Goal: Check status: Check status

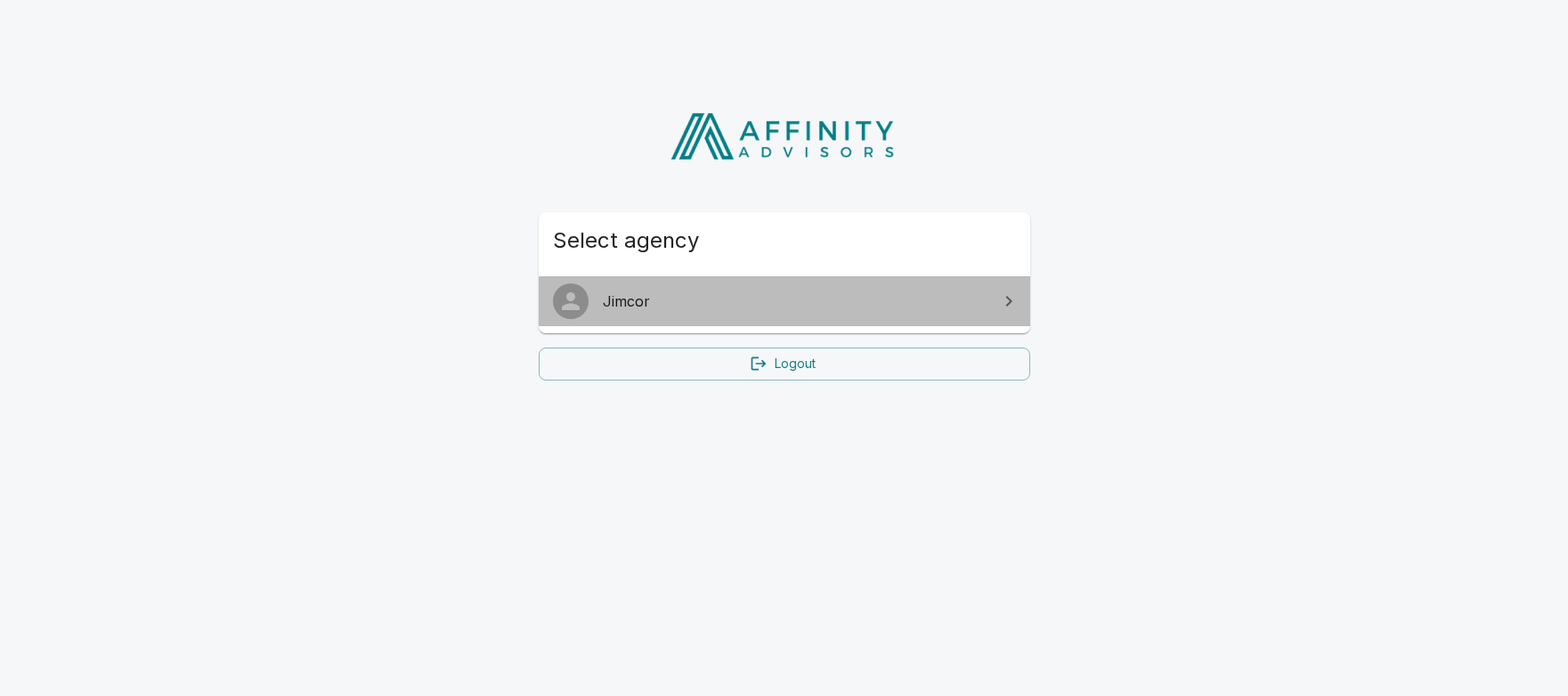
click at [603, 298] on span "Jimcor" at bounding box center [795, 301] width 384 height 21
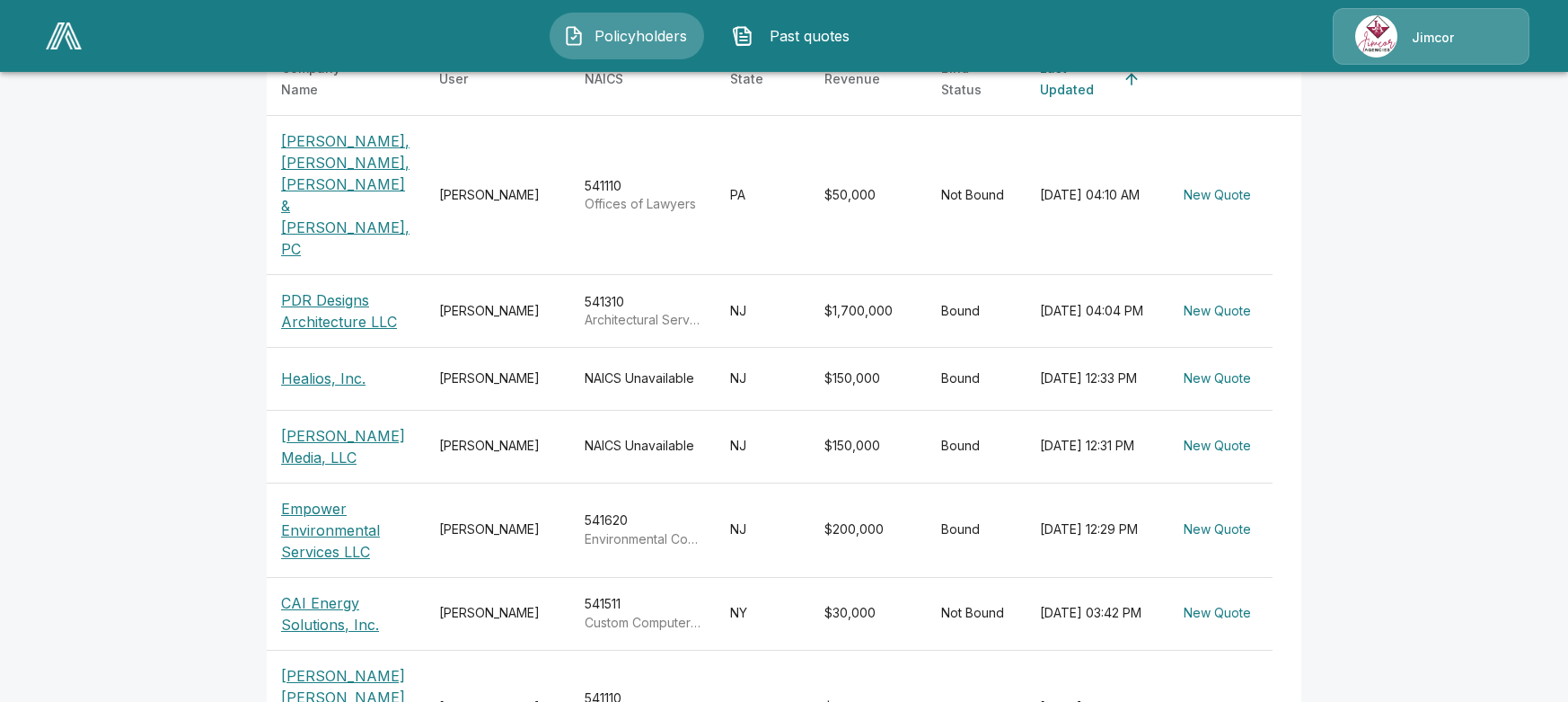
scroll to position [449, 0]
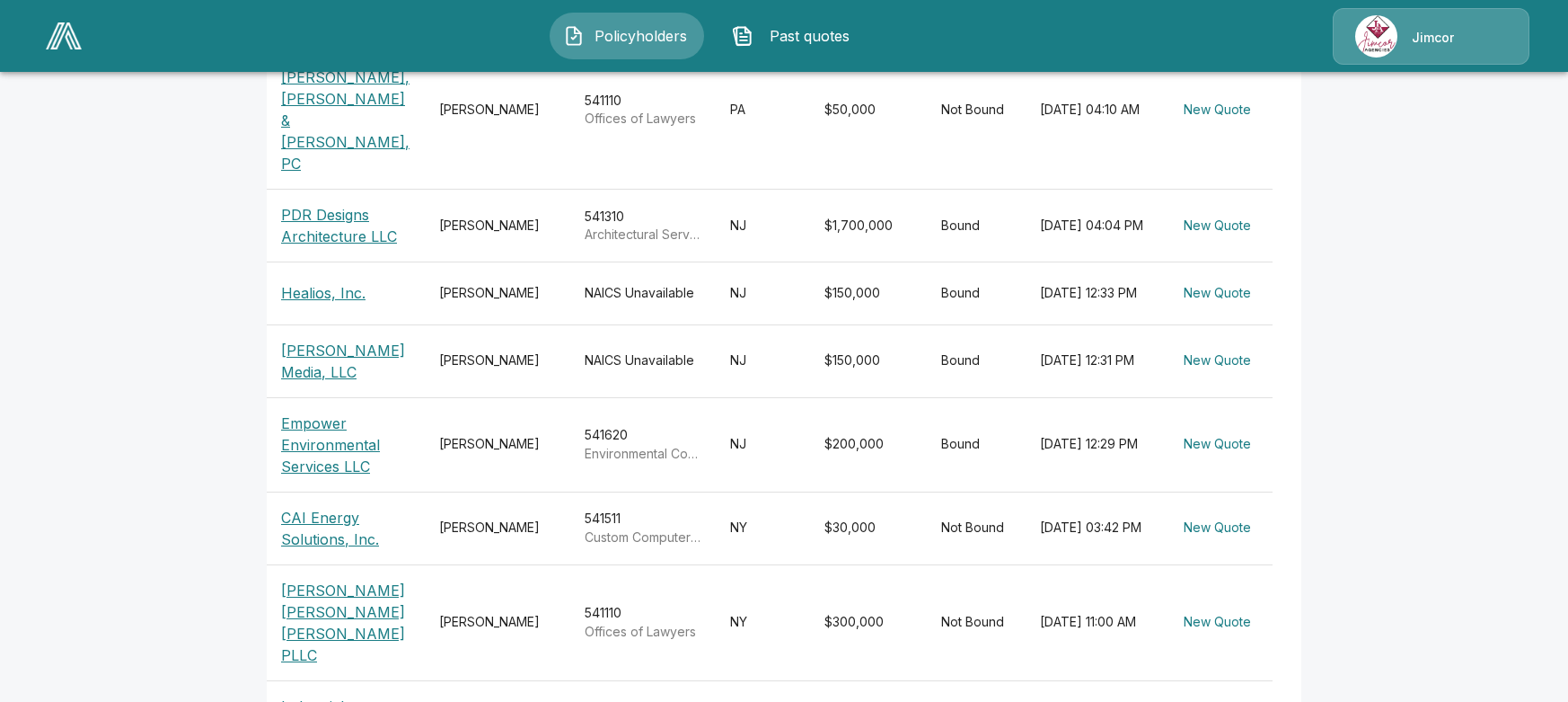
click at [344, 580] on p "McGowan Harrington Parisi PLLC" at bounding box center [345, 623] width 130 height 86
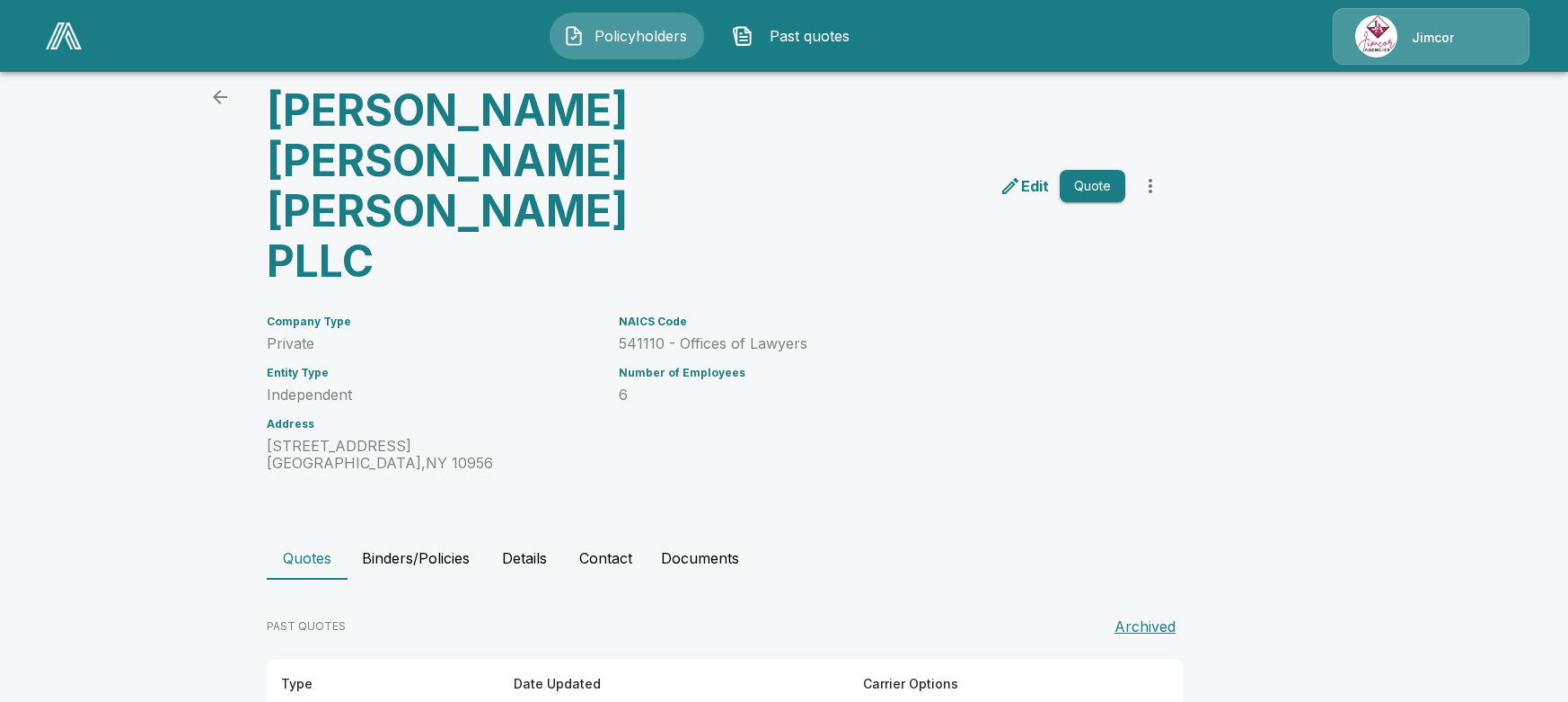
scroll to position [105, 0]
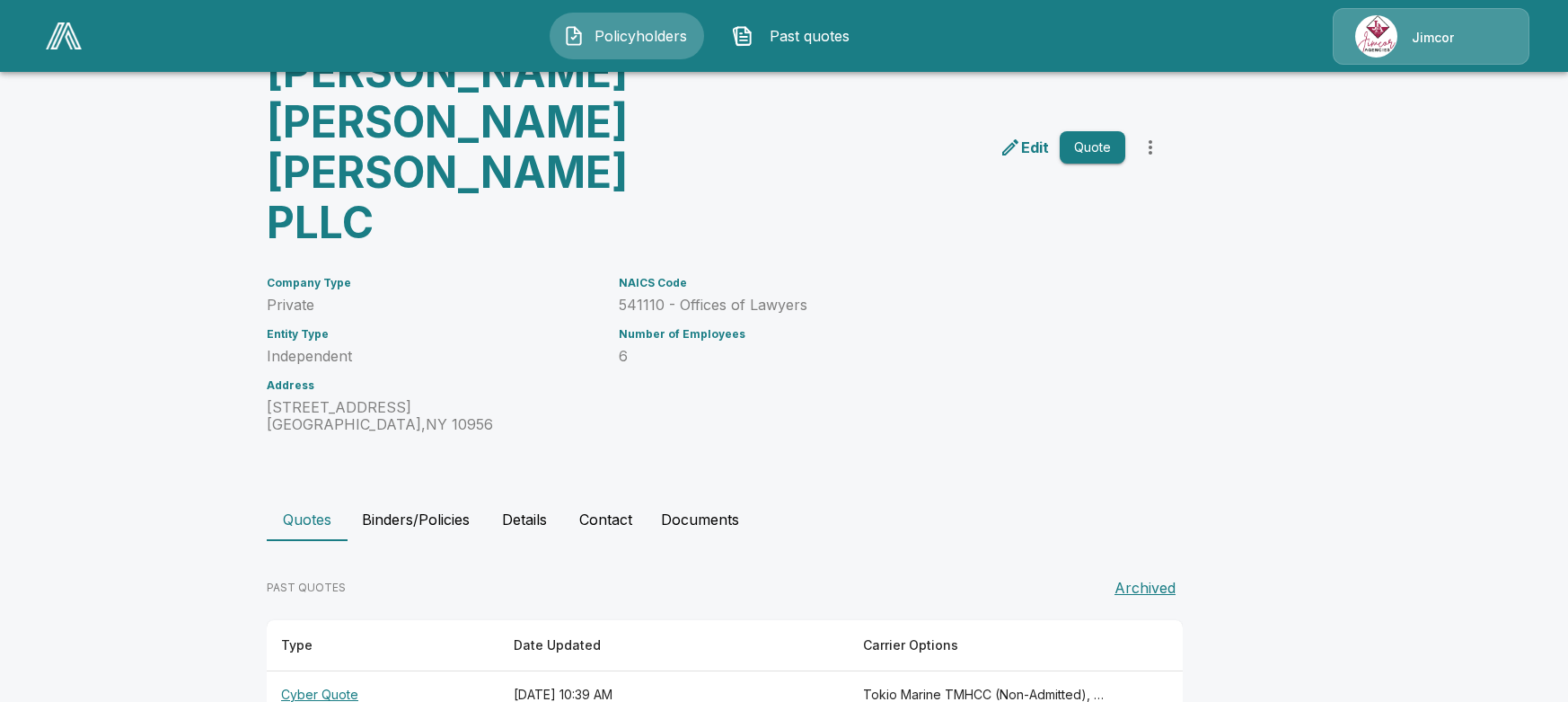
click at [536, 671] on th "October 8, 2025 at 10:39 AM" at bounding box center [674, 695] width 349 height 48
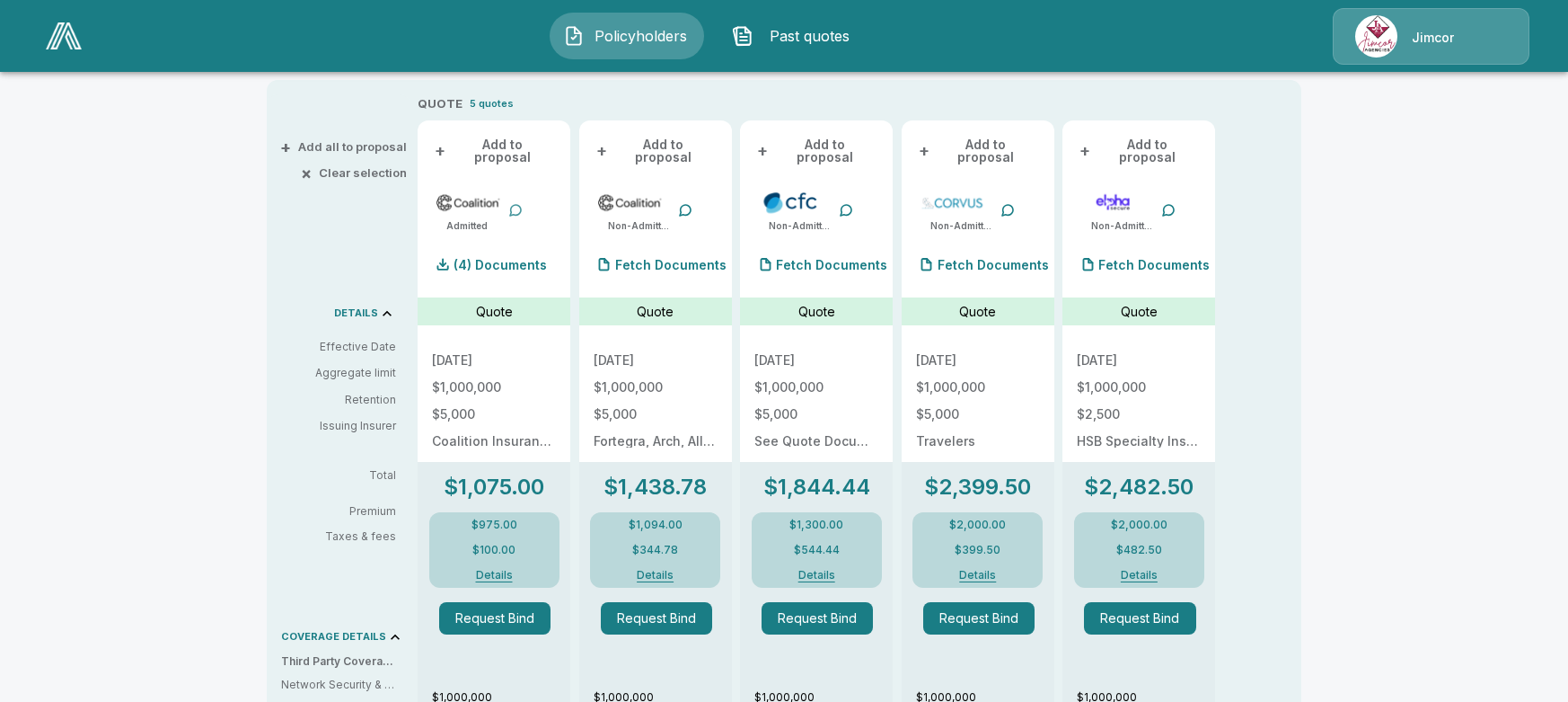
scroll to position [374, 0]
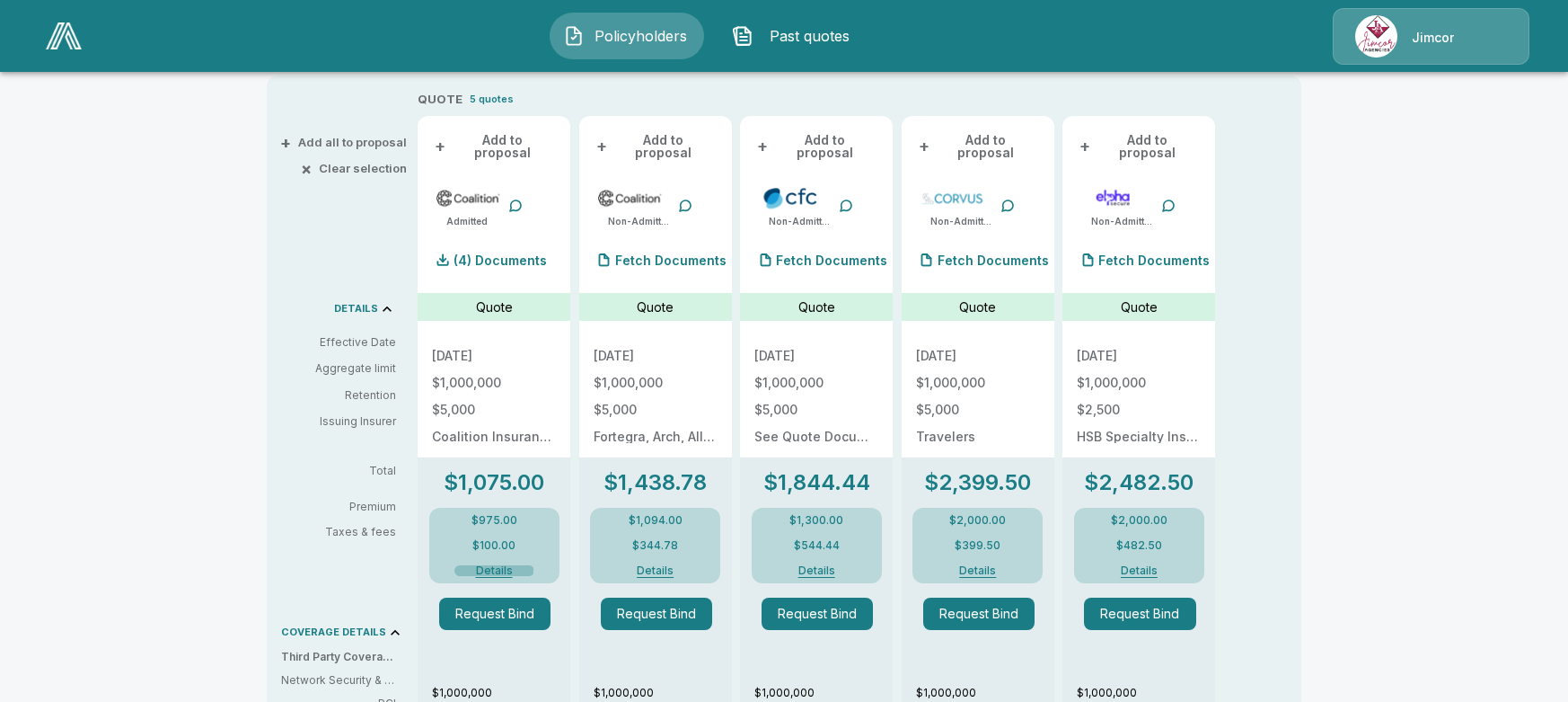
click at [490, 565] on button "Details" at bounding box center [494, 571] width 80 height 11
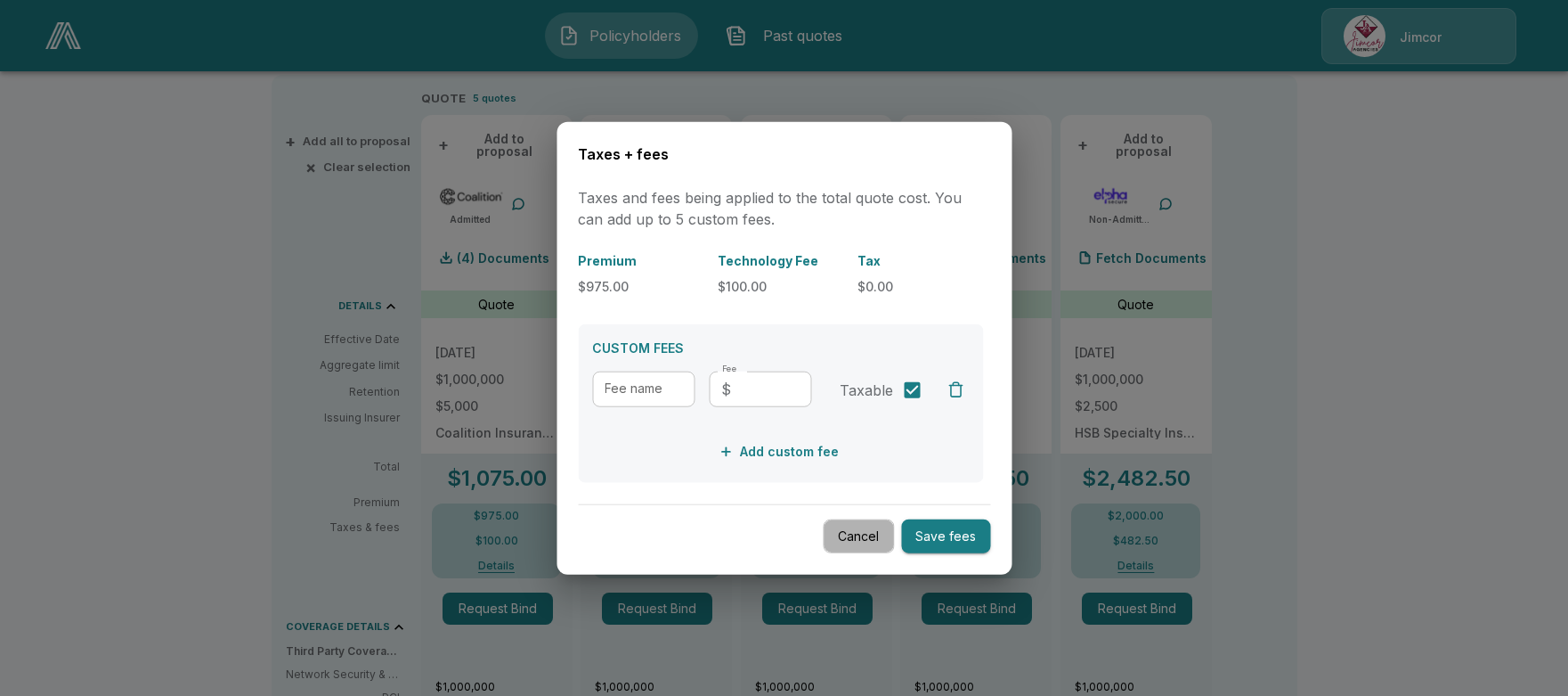
click at [838, 529] on button "Cancel" at bounding box center [858, 535] width 71 height 35
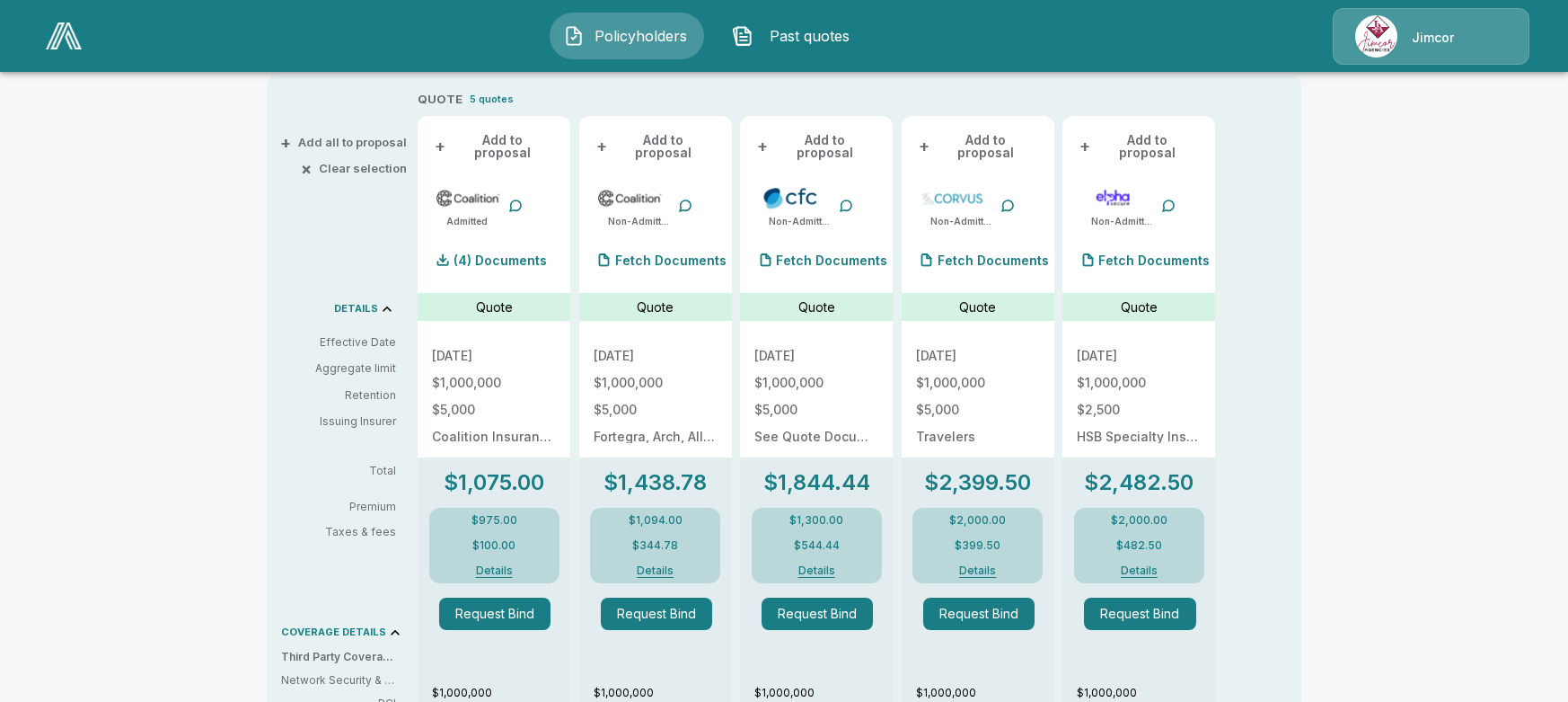
click at [669, 565] on button "Details" at bounding box center [655, 571] width 80 height 11
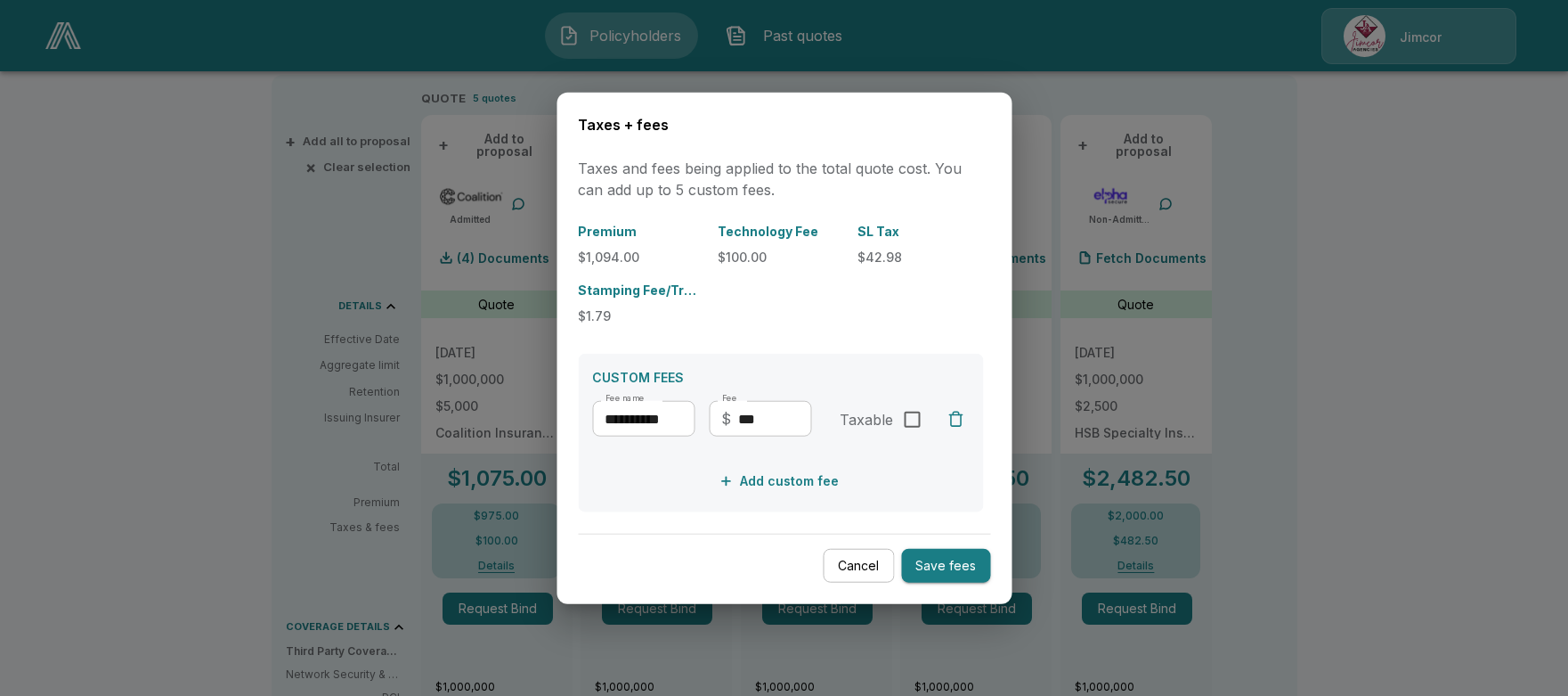
click at [867, 559] on button "Cancel" at bounding box center [858, 565] width 71 height 35
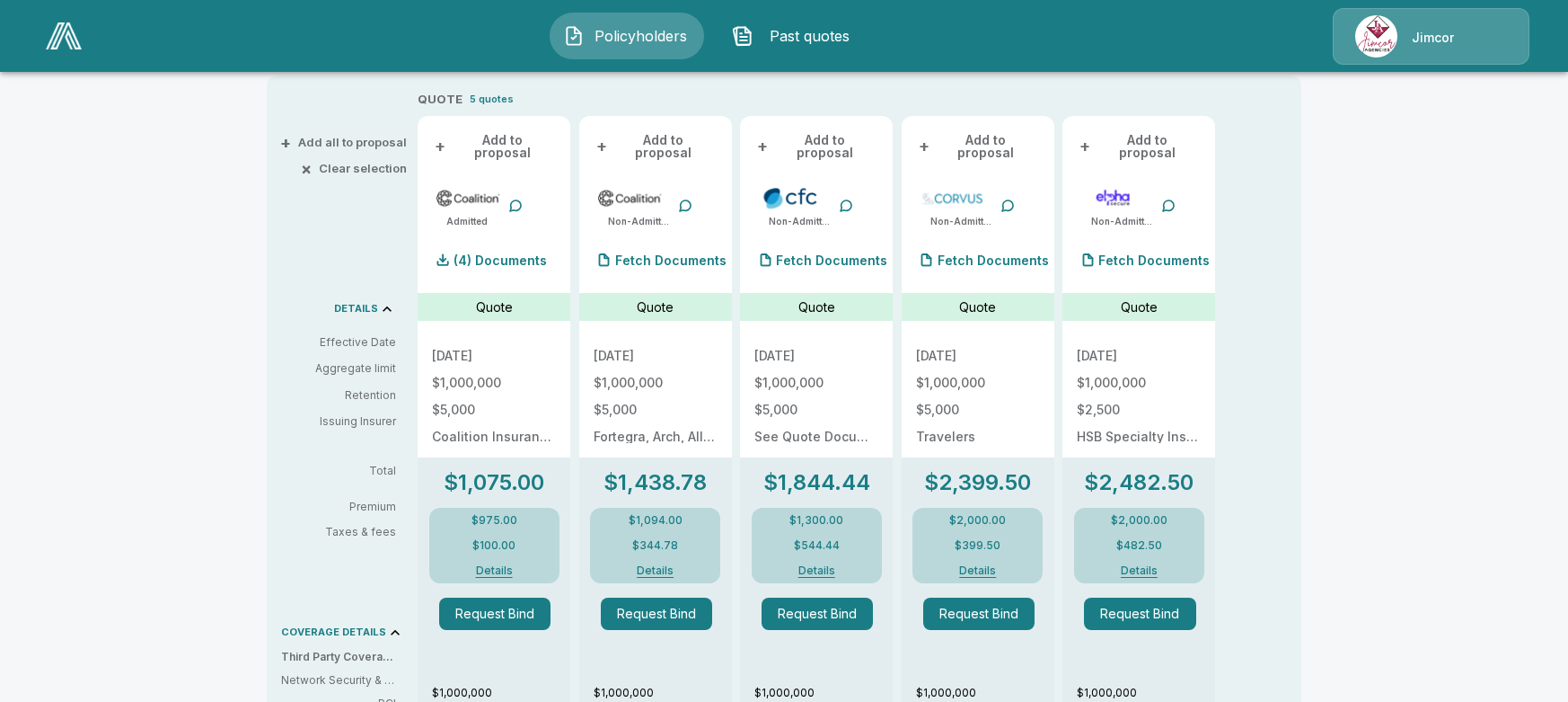
click at [669, 565] on button "Details" at bounding box center [655, 571] width 80 height 11
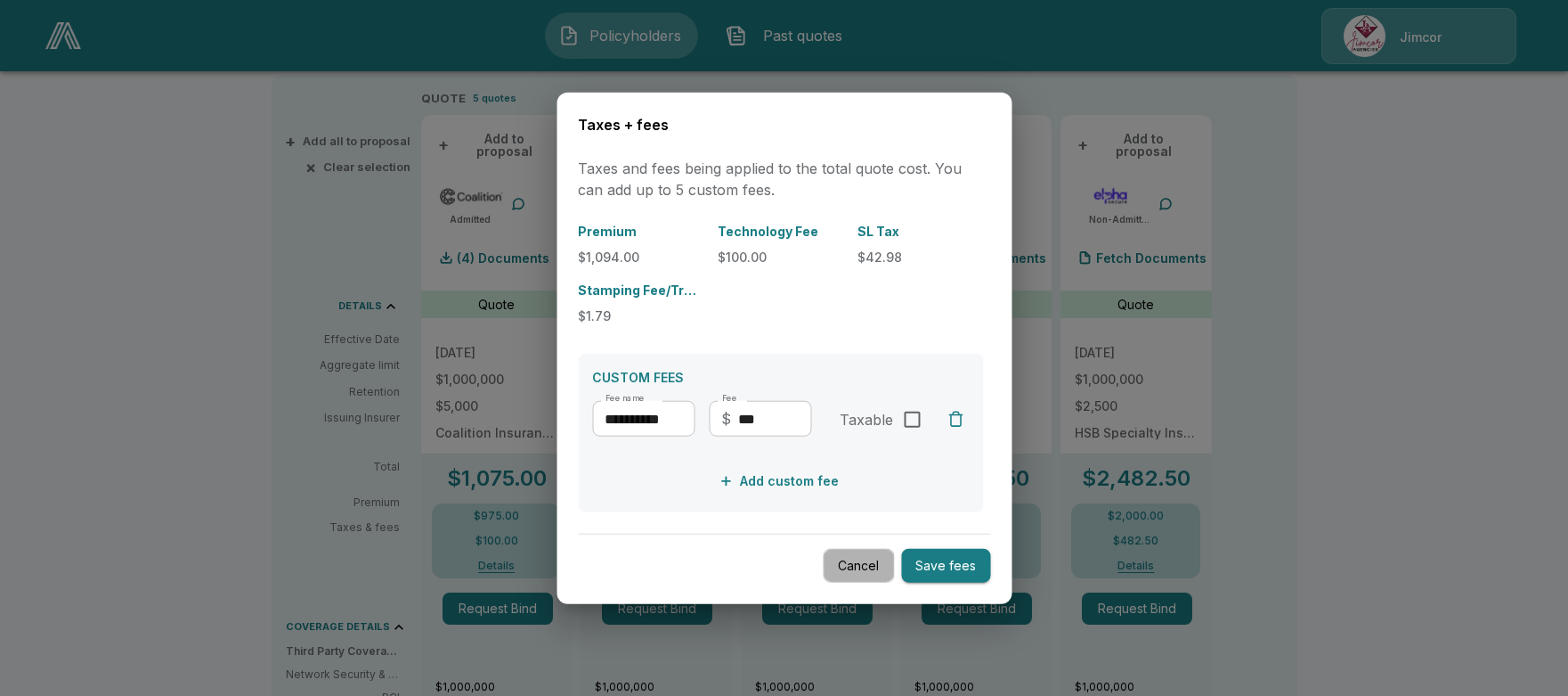
click at [855, 569] on button "Cancel" at bounding box center [858, 565] width 71 height 35
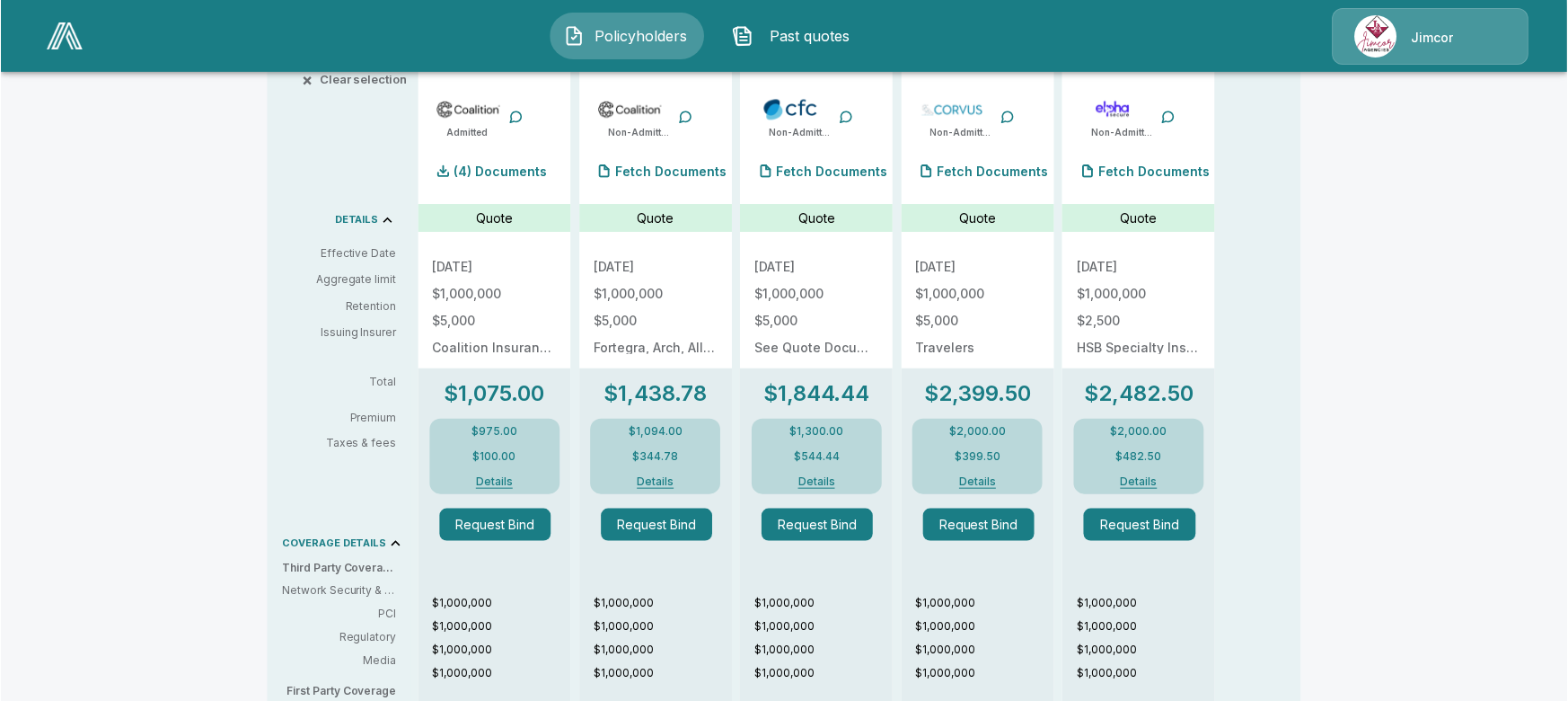
scroll to position [464, 0]
click at [660, 475] on button "Details" at bounding box center [655, 481] width 80 height 11
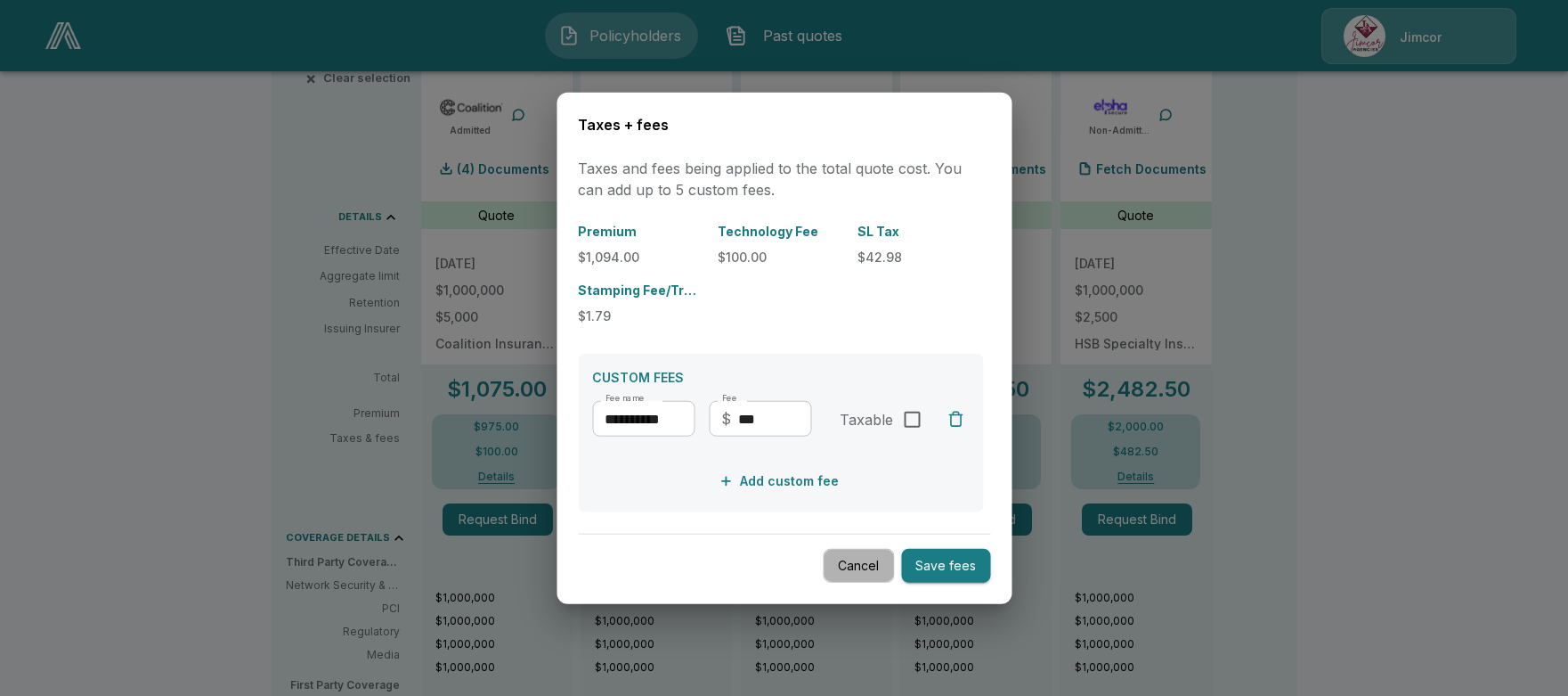
click at [850, 568] on button "Cancel" at bounding box center [858, 565] width 71 height 35
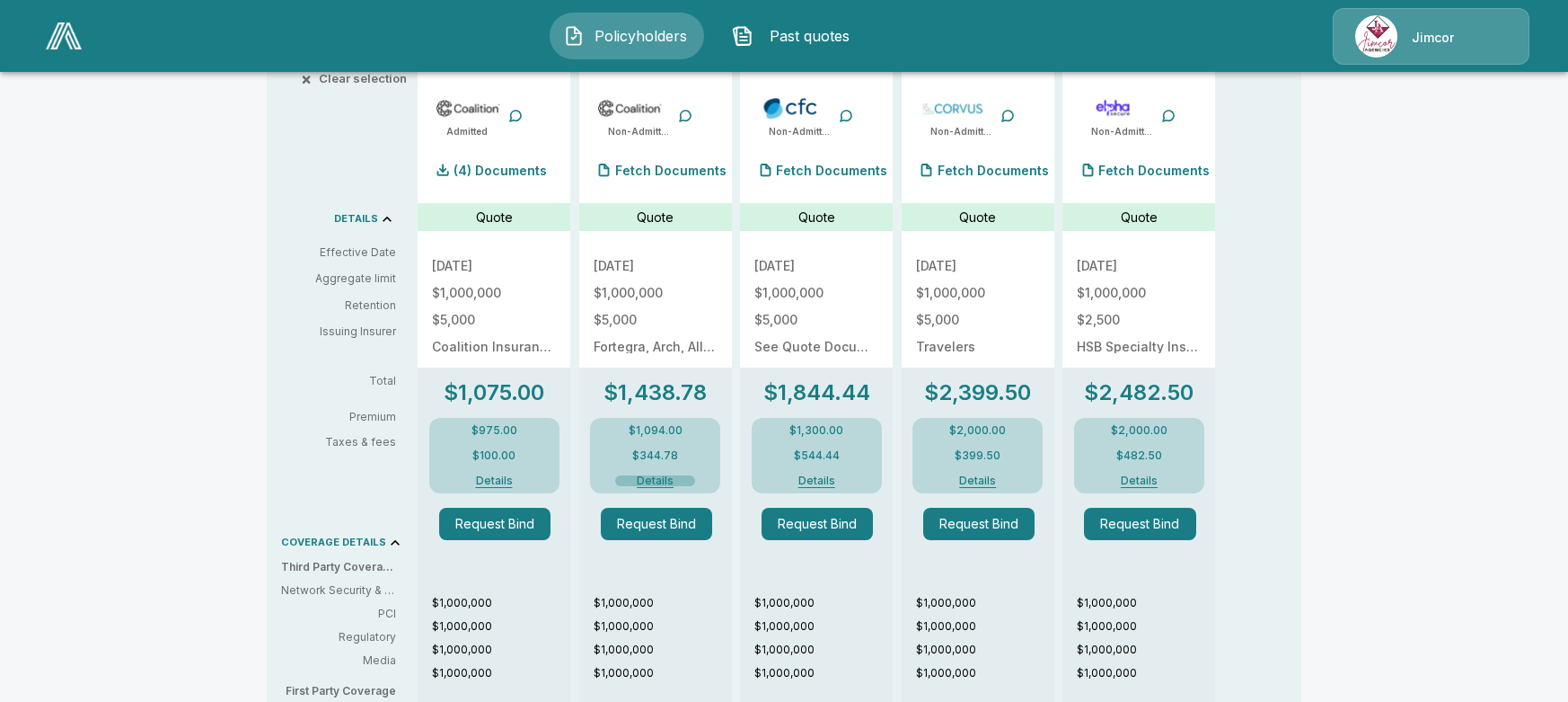
click at [659, 475] on button "Details" at bounding box center [655, 481] width 80 height 11
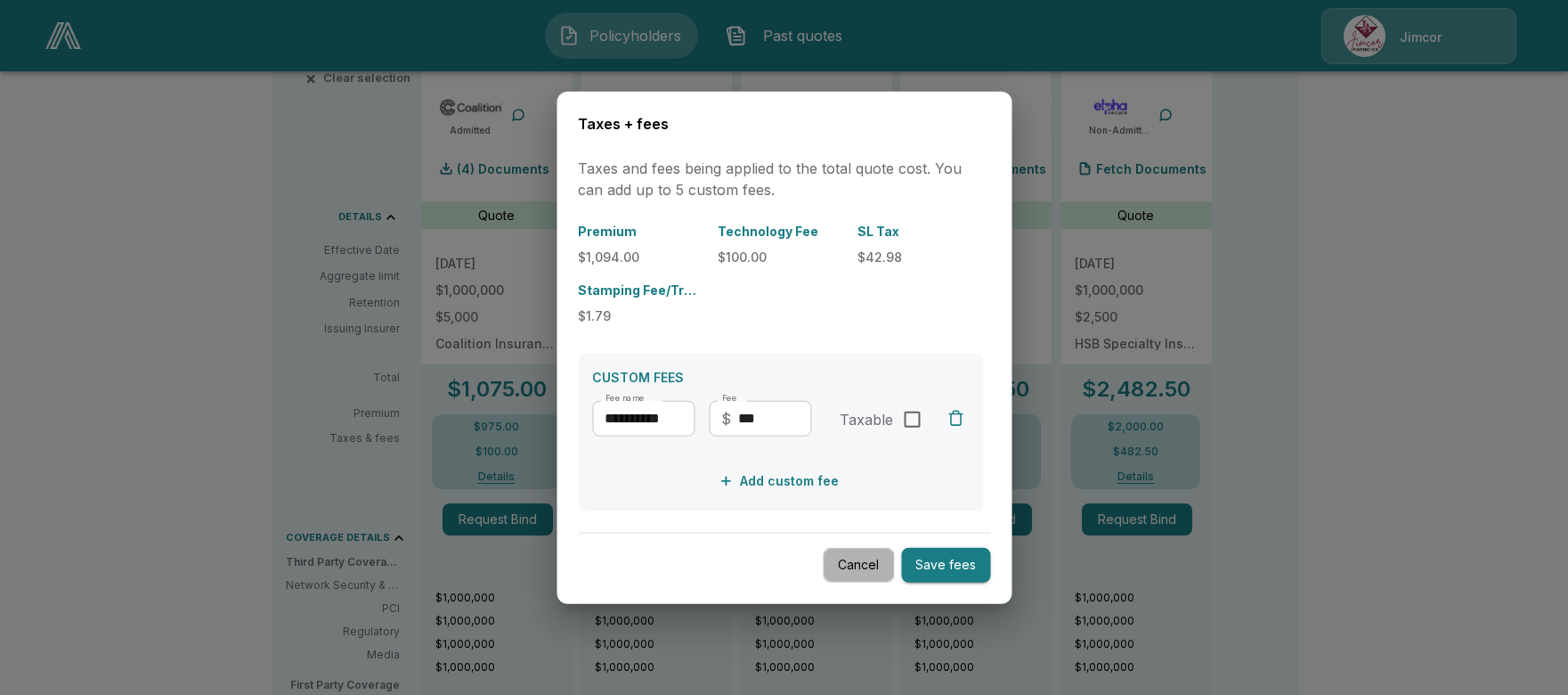
click at [871, 561] on button "Cancel" at bounding box center [858, 565] width 71 height 35
